Goal: Navigation & Orientation: Find specific page/section

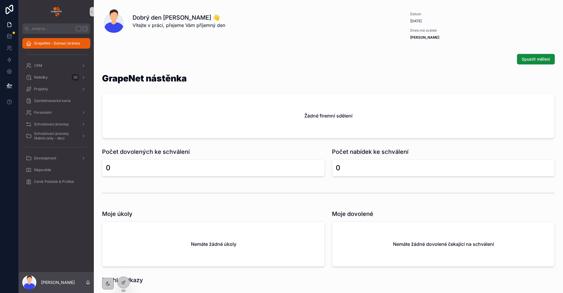
click at [162, 24] on span "Vítejte v práci, přejeme Vám příjemný den" at bounding box center [178, 25] width 93 height 7
drag, startPoint x: 138, startPoint y: 16, endPoint x: 204, endPoint y: 32, distance: 68.4
click at [205, 32] on div "Dobrý den [PERSON_NAME] 👋 Vítejte v práci, přejeme Vám příjemný den" at bounding box center [250, 20] width 296 height 23
click at [204, 32] on div "Dobrý den [PERSON_NAME] 👋 Vítejte v práci, přejeme Vám příjemný den" at bounding box center [250, 20] width 296 height 23
drag, startPoint x: 133, startPoint y: 20, endPoint x: 196, endPoint y: 25, distance: 63.6
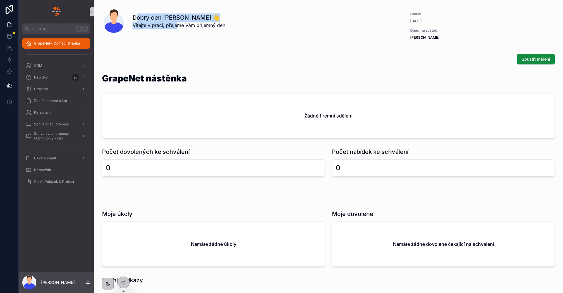
click at [196, 25] on div "Dobrý den [PERSON_NAME] 👋 Vítejte v práci, přejeme Vám příjemný den" at bounding box center [178, 20] width 93 height 15
click at [250, 28] on div "Dobrý den [PERSON_NAME] 👋 Vítejte v práci, přejeme Vám příjemný den" at bounding box center [265, 20] width 266 height 15
drag, startPoint x: 195, startPoint y: 24, endPoint x: 153, endPoint y: 19, distance: 41.9
click at [153, 19] on div "Dobrý den [PERSON_NAME] 👋 Vítejte v práci, přejeme Vám příjemný den" at bounding box center [265, 20] width 266 height 15
drag, startPoint x: 135, startPoint y: 18, endPoint x: 241, endPoint y: 30, distance: 106.4
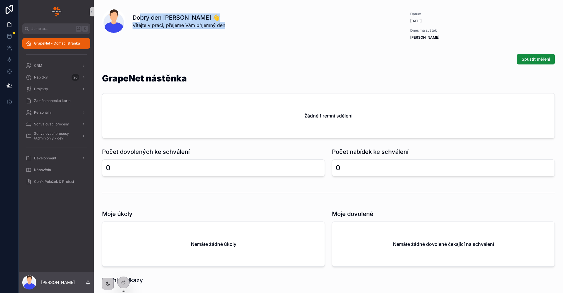
click at [241, 30] on div "Dobrý den [PERSON_NAME] 👋 Vítejte v práci, přejeme Vám příjemný den" at bounding box center [250, 20] width 296 height 23
click at [233, 28] on div "Dobrý den [PERSON_NAME] 👋 Vítejte v práci, přejeme Vám příjemný den" at bounding box center [265, 20] width 266 height 15
drag, startPoint x: 233, startPoint y: 28, endPoint x: 136, endPoint y: 18, distance: 97.9
click at [136, 18] on div "Dobrý den [PERSON_NAME] 👋 Vítejte v práci, přejeme Vám příjemný den" at bounding box center [265, 20] width 266 height 15
click at [127, 17] on div "Dobrý den [PERSON_NAME] 👋 Vítejte v práci, přejeme Vám příjemný den" at bounding box center [250, 20] width 296 height 23
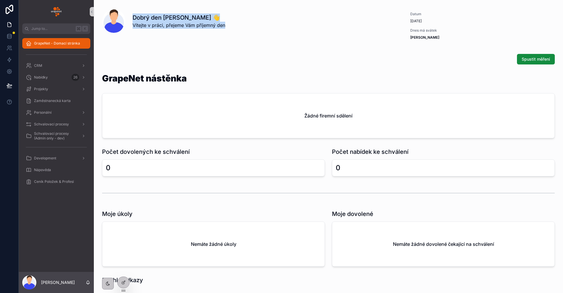
drag, startPoint x: 174, startPoint y: 18, endPoint x: 255, endPoint y: 28, distance: 81.5
click at [255, 28] on div "Dobrý den [PERSON_NAME] 👋 Vítejte v práci, přejeme Vám příjemný den" at bounding box center [250, 20] width 296 height 23
click at [254, 28] on div "Dobrý den [PERSON_NAME] 👋 Vítejte v práci, přejeme Vám příjemný den" at bounding box center [265, 20] width 266 height 15
click at [249, 29] on div "Dobrý den [PERSON_NAME] 👋 Vítejte v práci, přejeme Vám příjemný den" at bounding box center [250, 20] width 296 height 23
drag, startPoint x: 205, startPoint y: 18, endPoint x: 170, endPoint y: 12, distance: 34.8
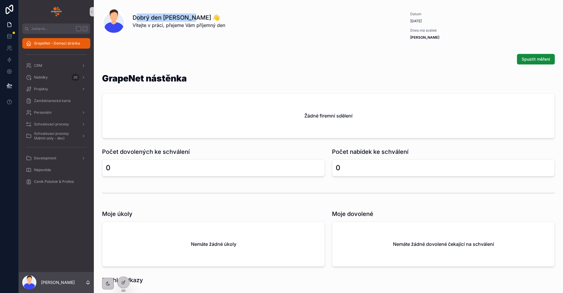
click at [171, 12] on div "Dobrý den [PERSON_NAME] 👋 Vítejte v práci, přejeme Vám příjemný den" at bounding box center [250, 20] width 296 height 23
click at [224, 15] on h1 "Dobrý den [PERSON_NAME] 👋" at bounding box center [178, 17] width 93 height 8
click at [235, 21] on div "Dobrý den [PERSON_NAME] 👋 Vítejte v práci, přejeme Vám příjemný den" at bounding box center [265, 20] width 266 height 15
